Goal: Transaction & Acquisition: Purchase product/service

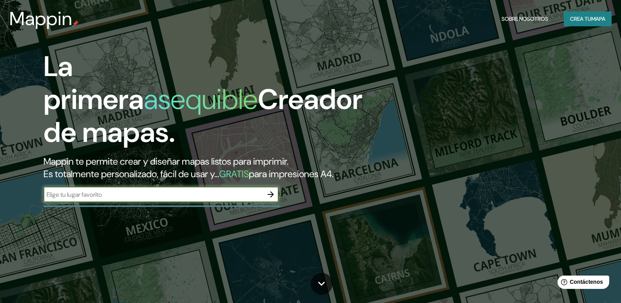
click at [130, 199] on input "text" at bounding box center [152, 194] width 219 height 9
type input "la plata"
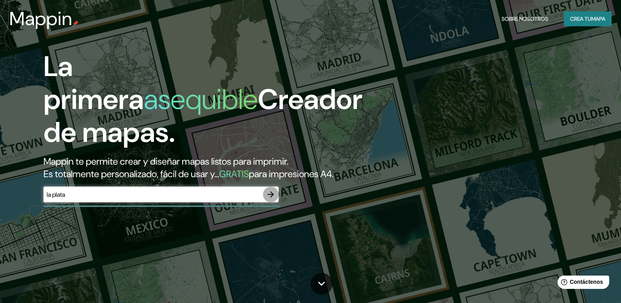
click at [271, 199] on icon "button" at bounding box center [270, 194] width 9 height 9
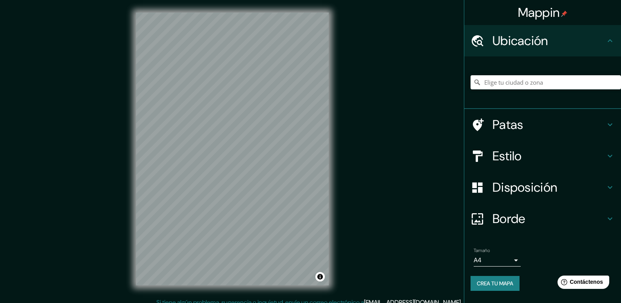
click at [531, 187] on font "Disposición" at bounding box center [524, 187] width 65 height 16
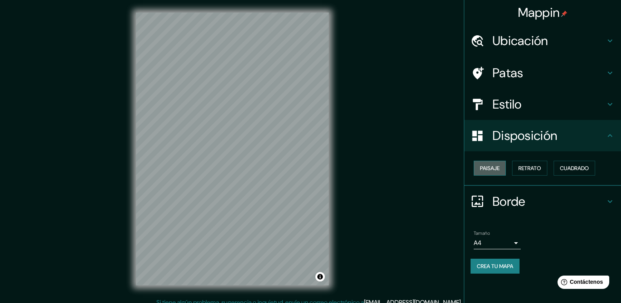
click at [488, 169] on font "Paisaje" at bounding box center [490, 167] width 20 height 7
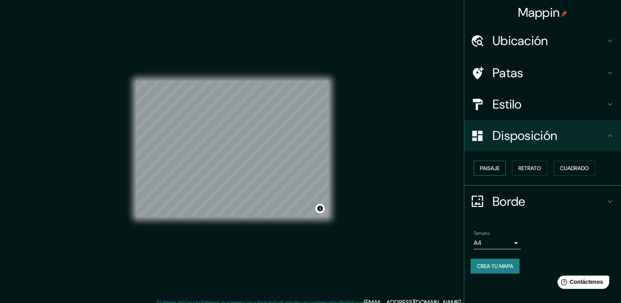
click at [488, 169] on font "Paisaje" at bounding box center [490, 167] width 20 height 7
click at [533, 168] on font "Retrato" at bounding box center [529, 167] width 23 height 7
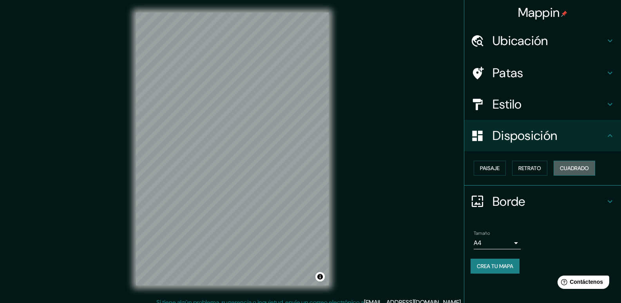
click at [575, 172] on font "Cuadrado" at bounding box center [574, 168] width 29 height 10
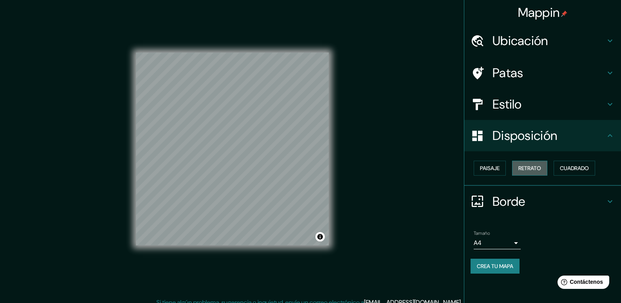
click at [544, 168] on button "Retrato" at bounding box center [529, 168] width 35 height 15
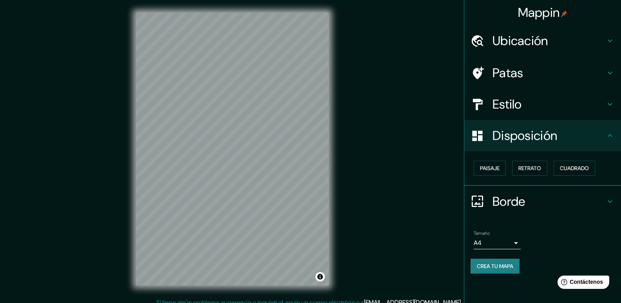
click at [518, 202] on font "Borde" at bounding box center [508, 201] width 33 height 16
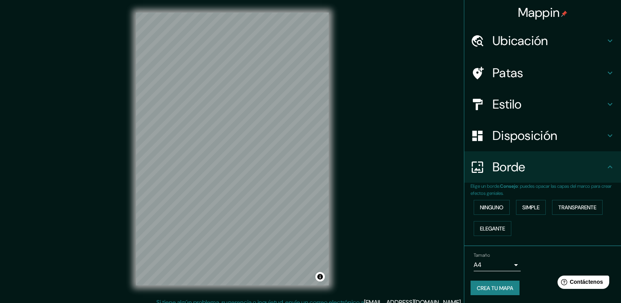
click at [501, 110] on font "Estilo" at bounding box center [506, 104] width 29 height 16
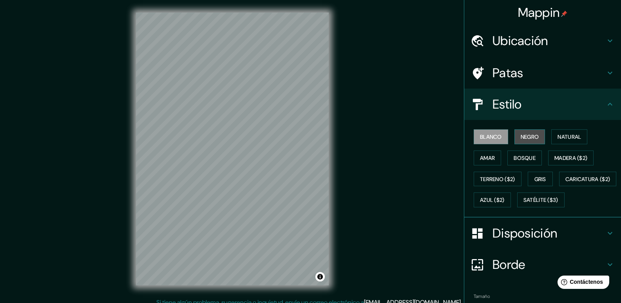
click at [521, 135] on font "Negro" at bounding box center [530, 136] width 18 height 7
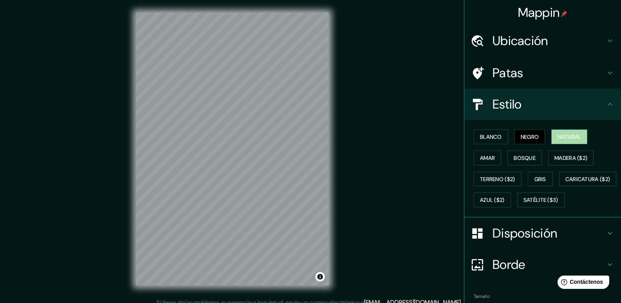
click at [564, 138] on font "Natural" at bounding box center [568, 136] width 23 height 7
click at [481, 160] on font "Amar" at bounding box center [487, 157] width 15 height 7
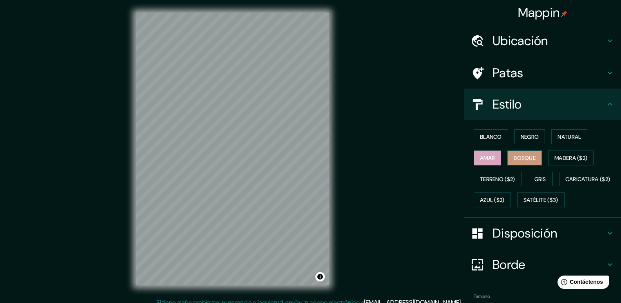
click at [518, 161] on font "Bosque" at bounding box center [524, 158] width 22 height 10
click at [494, 136] on font "Blanco" at bounding box center [491, 136] width 22 height 7
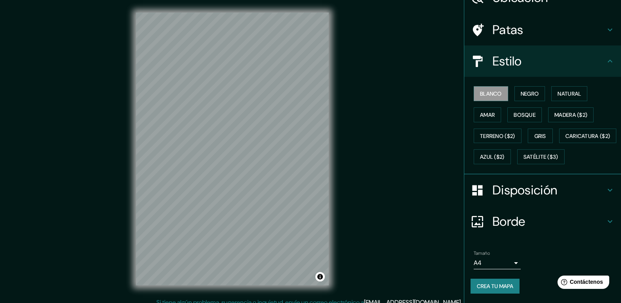
scroll to position [64, 0]
click at [497, 286] on font "Crea tu mapa" at bounding box center [495, 285] width 36 height 7
click at [550, 186] on font "Disposición" at bounding box center [524, 190] width 65 height 16
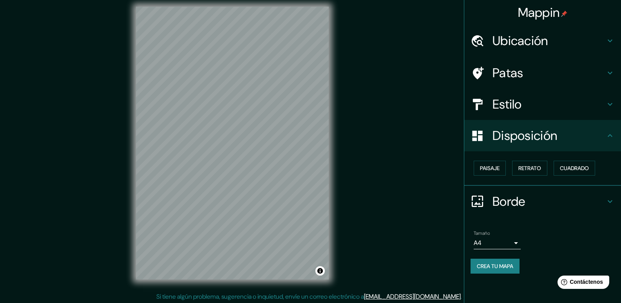
scroll to position [7, 0]
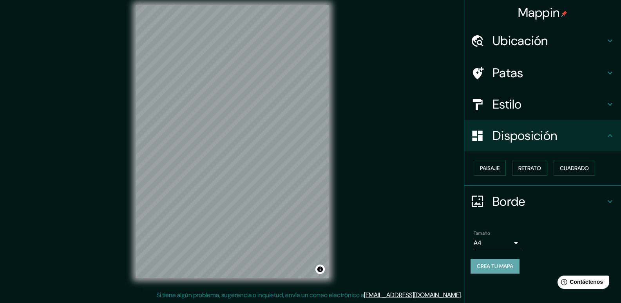
click at [516, 263] on button "Crea tu mapa" at bounding box center [494, 265] width 49 height 15
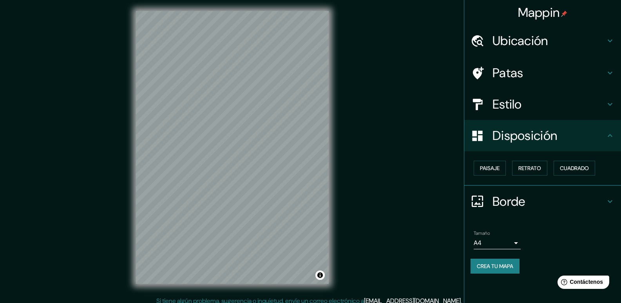
scroll to position [0, 0]
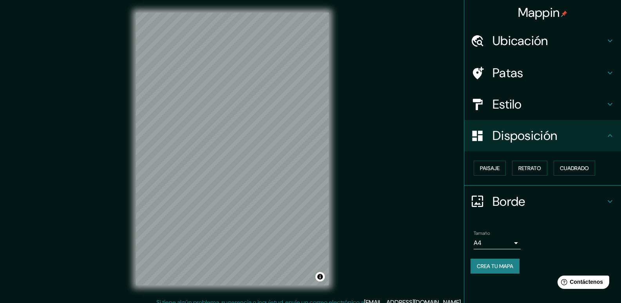
click at [544, 14] on font "Mappin" at bounding box center [539, 12] width 42 height 16
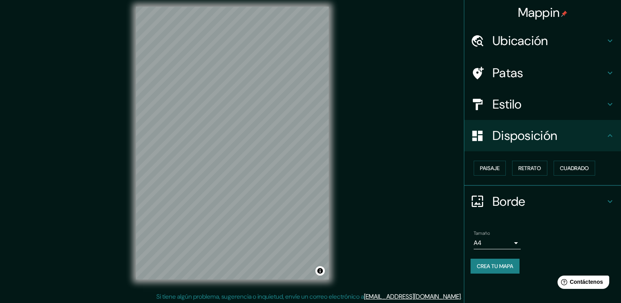
scroll to position [7, 0]
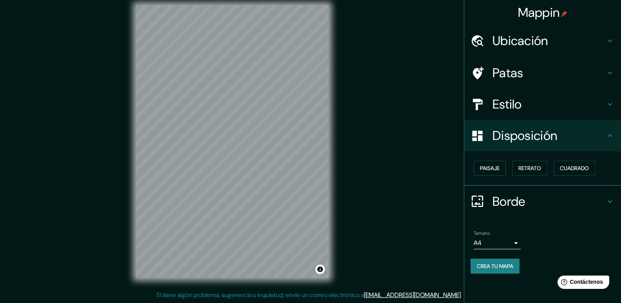
click at [498, 268] on font "Crea tu mapa" at bounding box center [495, 265] width 36 height 7
click at [517, 245] on body "Mappin Ubicación Patas Estilo Disposición Paisaje Retrato Cuadrado Borde Elige …" at bounding box center [310, 144] width 621 height 303
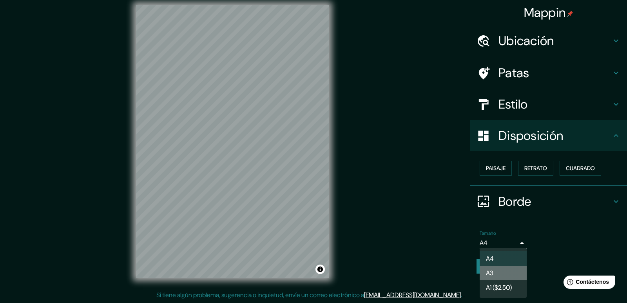
click at [493, 272] on font "A3" at bounding box center [489, 273] width 7 height 8
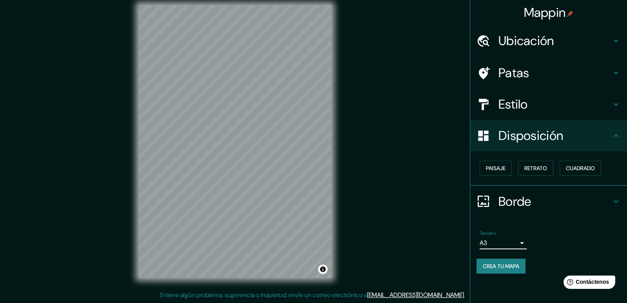
click at [511, 244] on body "Mappin Ubicación Patas Estilo Disposición Paisaje Retrato Cuadrado Borde Elige …" at bounding box center [313, 144] width 627 height 303
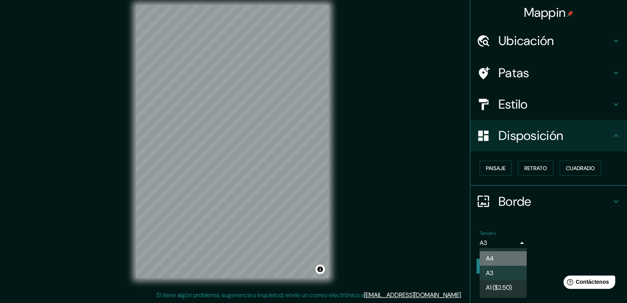
click at [500, 258] on li "A4" at bounding box center [502, 258] width 47 height 14
type input "single"
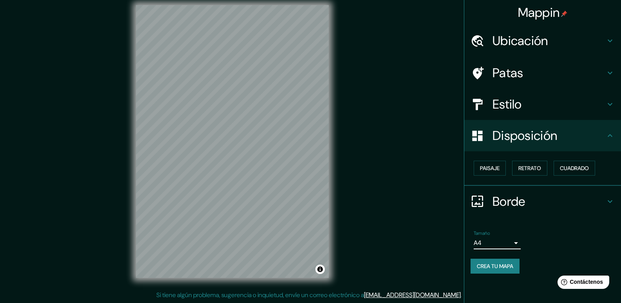
click at [504, 268] on font "Crea tu mapa" at bounding box center [495, 265] width 36 height 7
click at [586, 42] on h4 "Ubicación" at bounding box center [548, 41] width 113 height 16
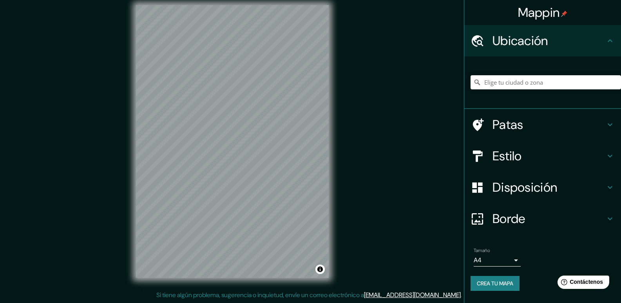
click at [481, 286] on font "Crea tu mapa" at bounding box center [495, 283] width 36 height 7
